Goal: Complete application form

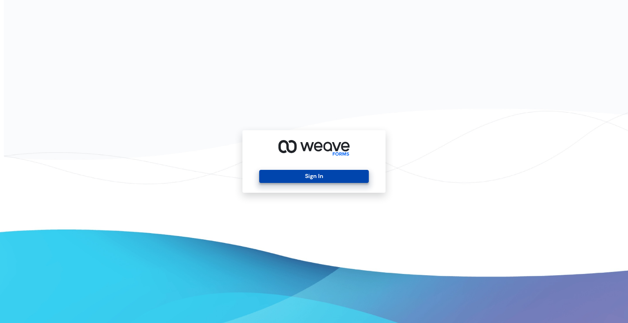
click at [342, 175] on button "Sign In" at bounding box center [313, 176] width 109 height 13
